Goal: Understand site structure: Grasp the organization and layout of the website

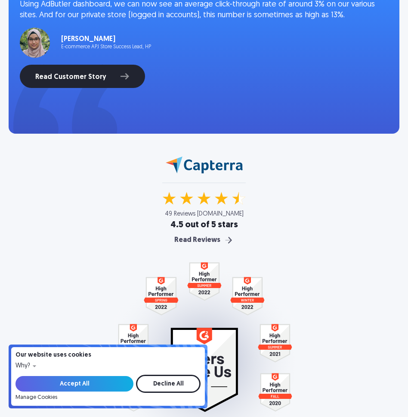
scroll to position [1098, 0]
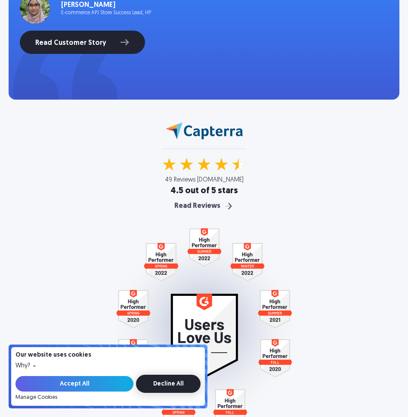
click at [165, 386] on input "Decline All" at bounding box center [168, 383] width 65 height 18
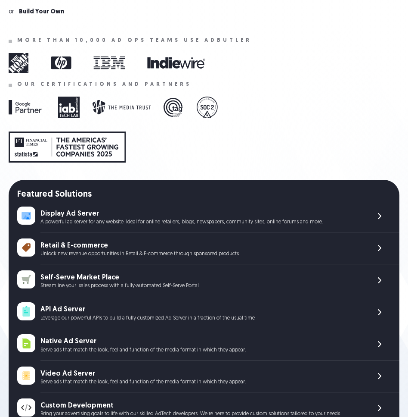
scroll to position [0, 0]
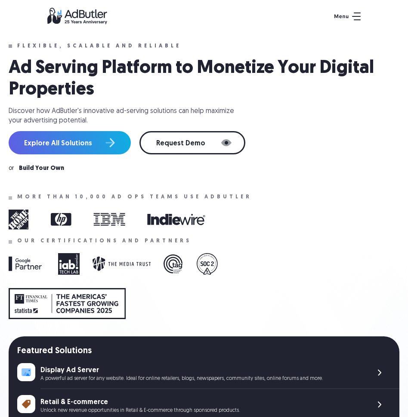
click at [358, 12] on img at bounding box center [347, 16] width 27 height 8
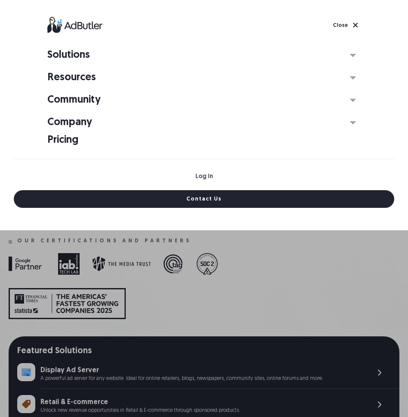
click at [353, 12] on div at bounding box center [204, 25] width 314 height 28
click at [354, 20] on img at bounding box center [347, 25] width 28 height 10
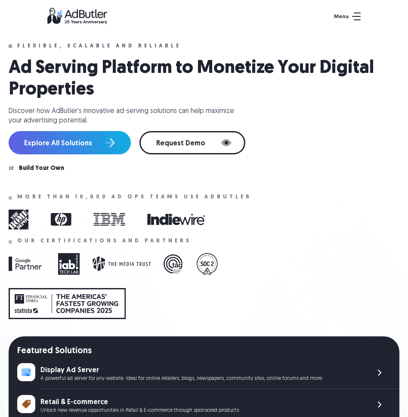
click at [359, 16] on img at bounding box center [347, 16] width 27 height 8
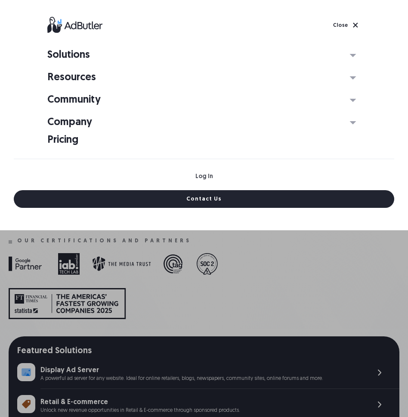
click at [351, 29] on img at bounding box center [347, 25] width 28 height 10
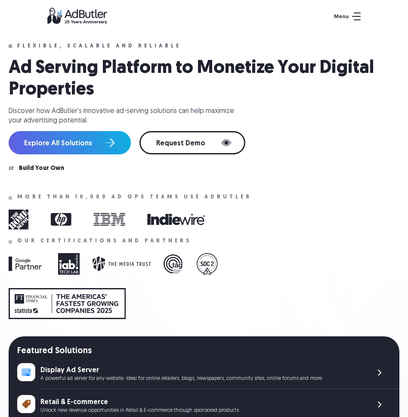
click at [361, 24] on div at bounding box center [204, 16] width 408 height 32
click at [350, 24] on div at bounding box center [204, 16] width 314 height 17
click at [350, 15] on img at bounding box center [347, 16] width 27 height 8
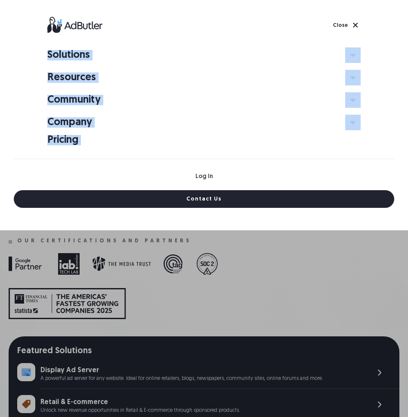
drag, startPoint x: 44, startPoint y: 56, endPoint x: 94, endPoint y: 156, distance: 111.5
click at [94, 156] on div "Solutions Display Ad Server Self-Serve Marketplace Retail & E-commerce Supply-S…" at bounding box center [204, 115] width 408 height 230
drag, startPoint x: 105, startPoint y: 144, endPoint x: 42, endPoint y: 53, distance: 110.6
click at [42, 53] on div "Solutions Display Ad Server Self-Serve Marketplace Retail & E-commerce Supply-S…" at bounding box center [204, 115] width 408 height 230
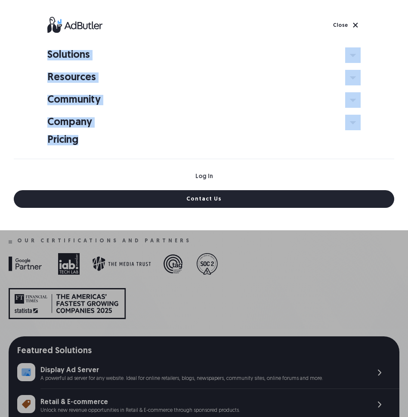
click at [42, 53] on div "Solutions Display Ad Server Self-Serve Marketplace Retail & E-commerce Supply-S…" at bounding box center [204, 115] width 408 height 230
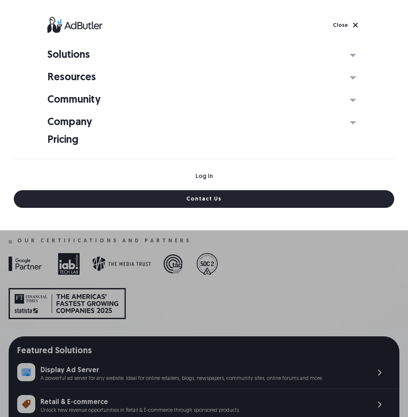
click at [204, 249] on div "Solutions Display Ad Server Self-Serve Marketplace Retail & E-commerce Supply-S…" at bounding box center [204, 208] width 408 height 417
click at [339, 22] on img at bounding box center [347, 25] width 28 height 10
